Goal: Information Seeking & Learning: Learn about a topic

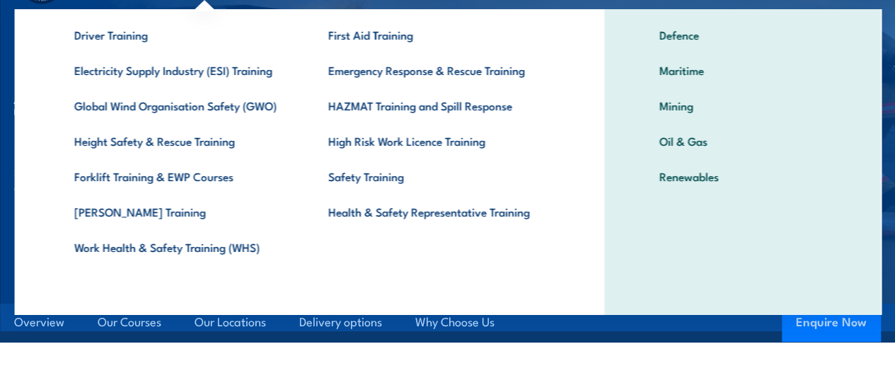
scroll to position [139, 0]
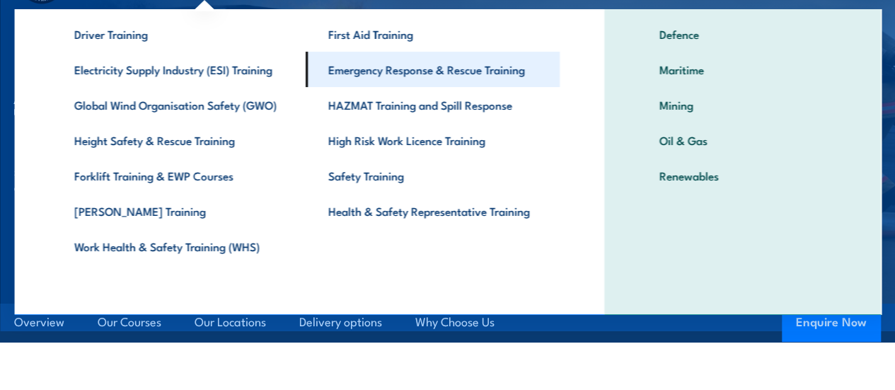
click at [384, 82] on link "Emergency Response & Rescue Training" at bounding box center [433, 69] width 254 height 35
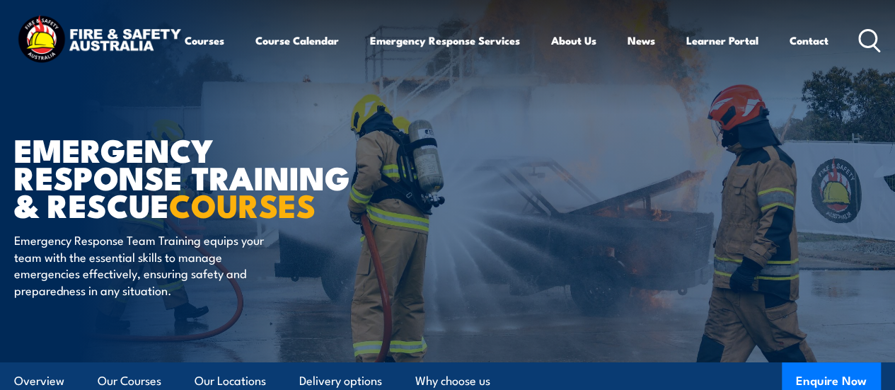
click at [819, 293] on article "Emergency Response Training & Rescue COURSES Emergency Response Team Training e…" at bounding box center [447, 180] width 867 height 363
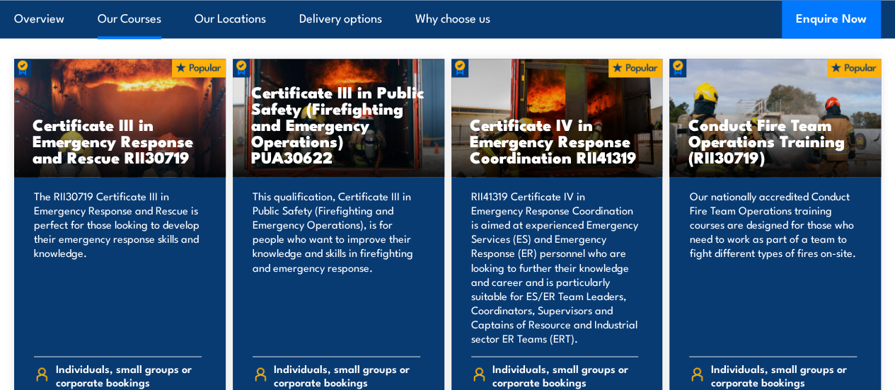
scroll to position [1085, 0]
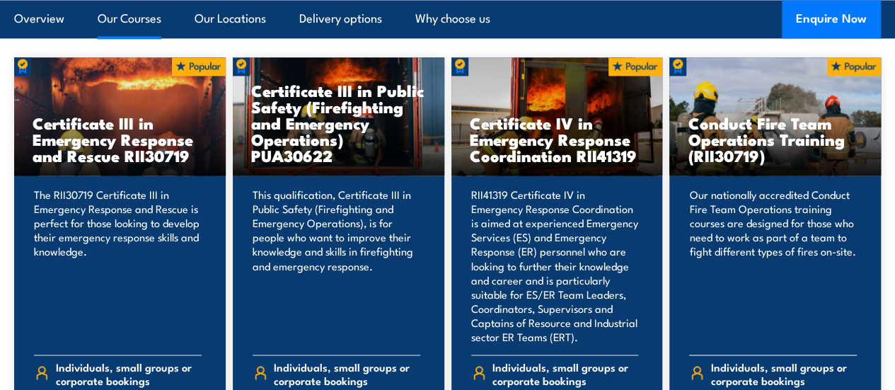
click at [785, 161] on h3 "Conduct Fire Team Operations Training (RII30719)" at bounding box center [775, 139] width 175 height 49
click at [746, 157] on h3 "Conduct Fire Team Operations Training (RII30719)" at bounding box center [775, 139] width 175 height 49
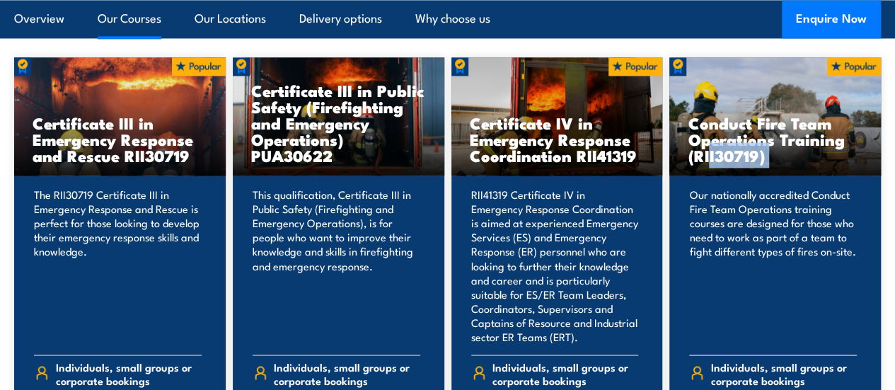
drag, startPoint x: 746, startPoint y: 157, endPoint x: 771, endPoint y: 186, distance: 38.6
click at [771, 163] on h3 "Conduct Fire Team Operations Training (RII30719)" at bounding box center [775, 139] width 175 height 49
click at [729, 139] on div "Conduct Fire Team Operations Training (RII30719)" at bounding box center [775, 116] width 212 height 118
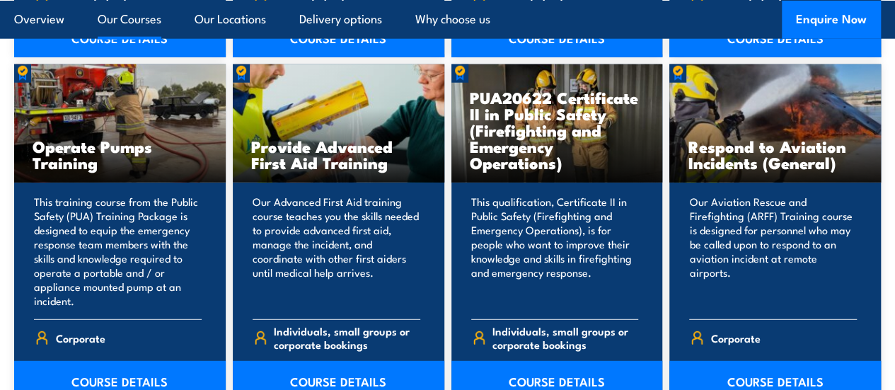
scroll to position [1849, 0]
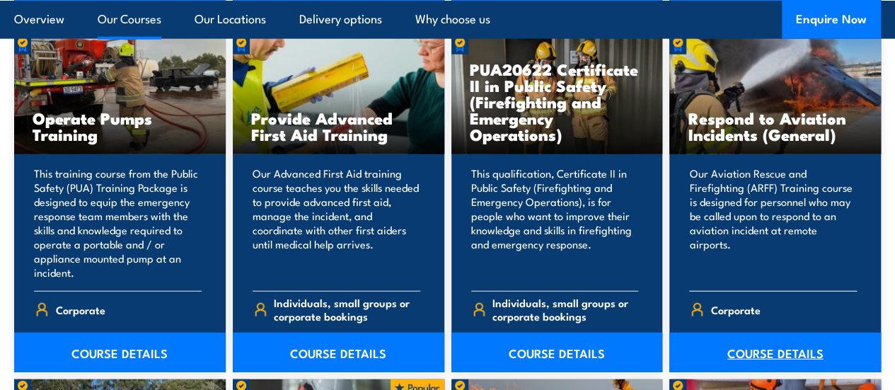
click at [836, 372] on link "COURSE DETAILS" at bounding box center [775, 352] width 212 height 40
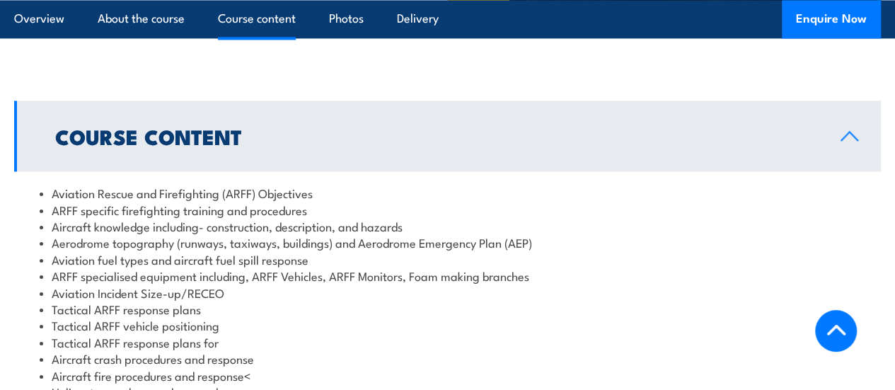
scroll to position [1150, 0]
